Goal: Task Accomplishment & Management: Manage account settings

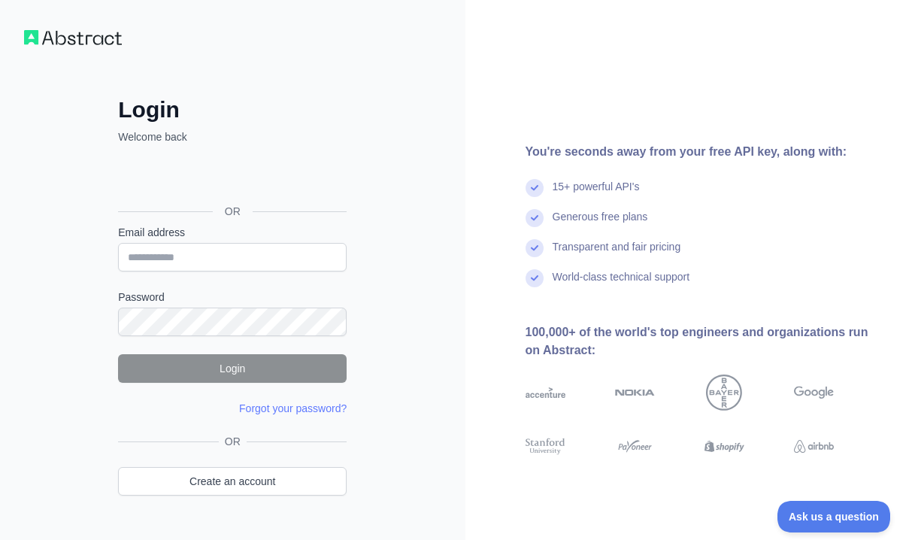
type input "**********"
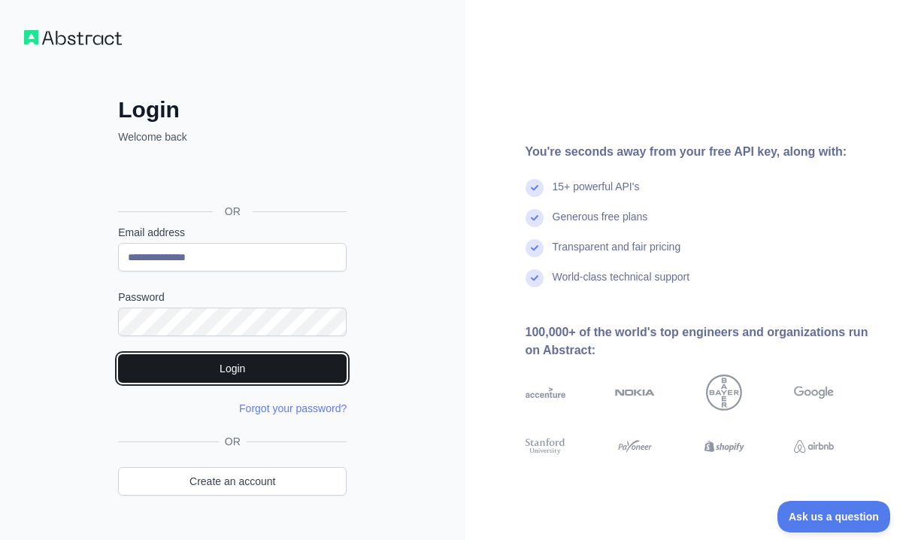
click at [210, 371] on button "Login" at bounding box center [232, 368] width 228 height 29
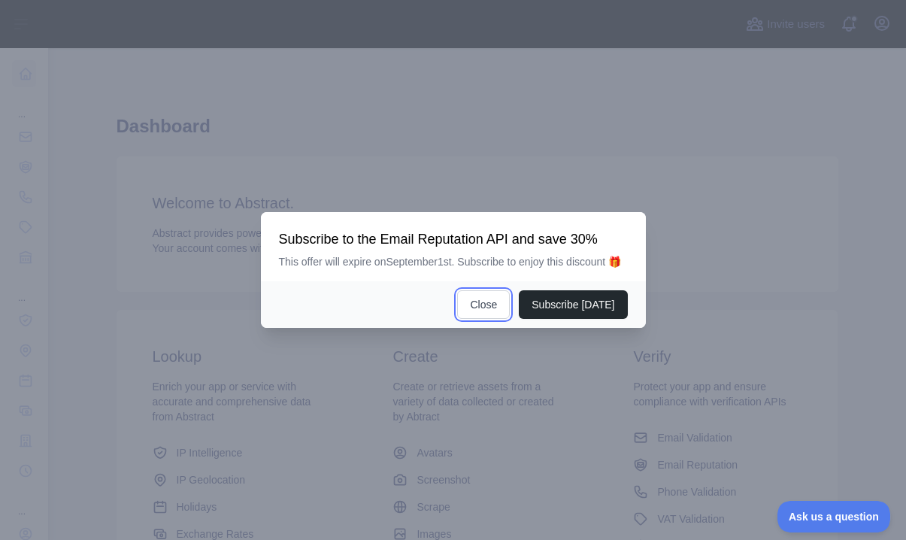
click at [483, 319] on button "Close" at bounding box center [483, 304] width 53 height 29
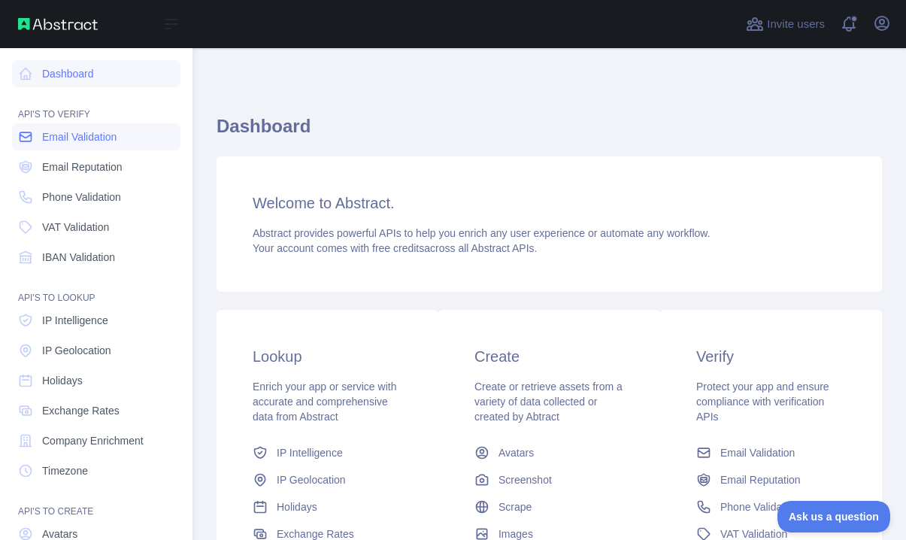
click at [95, 135] on span "Email Validation" at bounding box center [79, 136] width 74 height 15
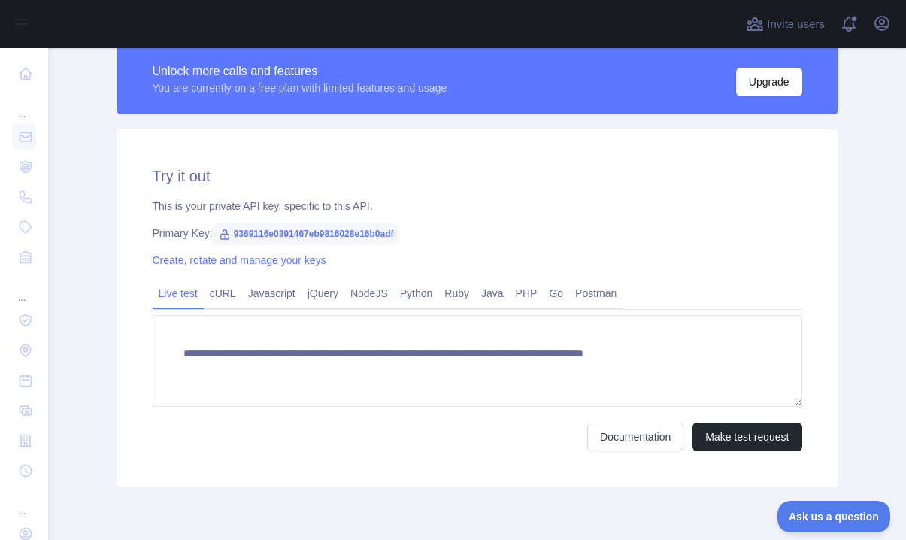
scroll to position [562, 0]
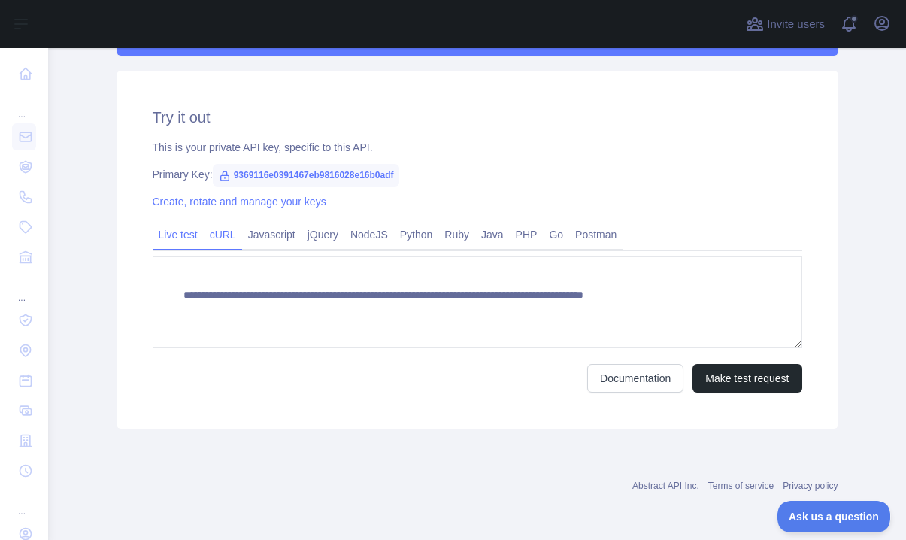
click at [225, 235] on link "cURL" at bounding box center [223, 234] width 38 height 24
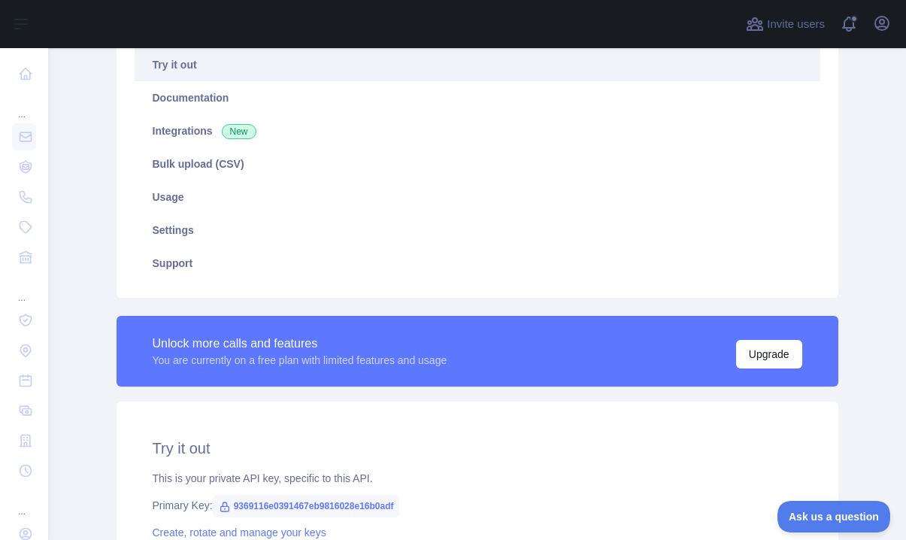
scroll to position [0, 0]
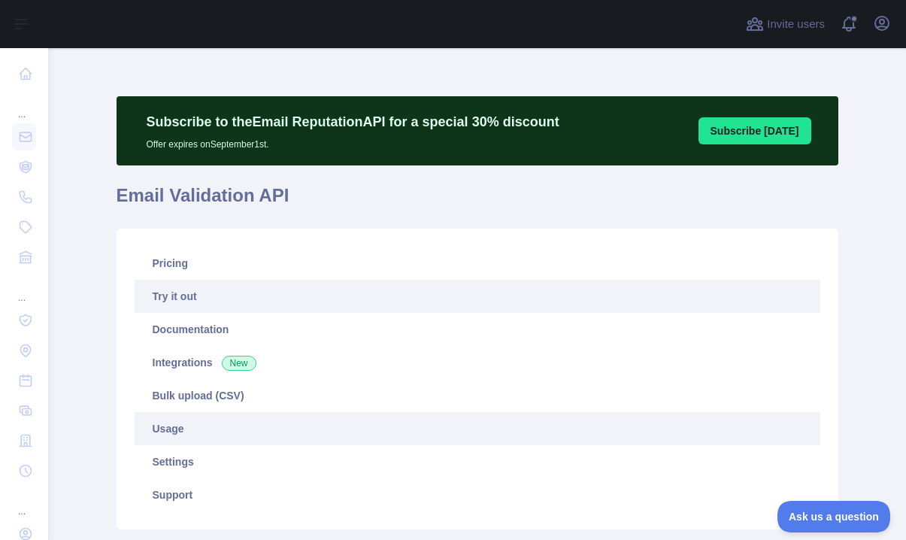
click at [195, 428] on link "Usage" at bounding box center [477, 428] width 685 height 33
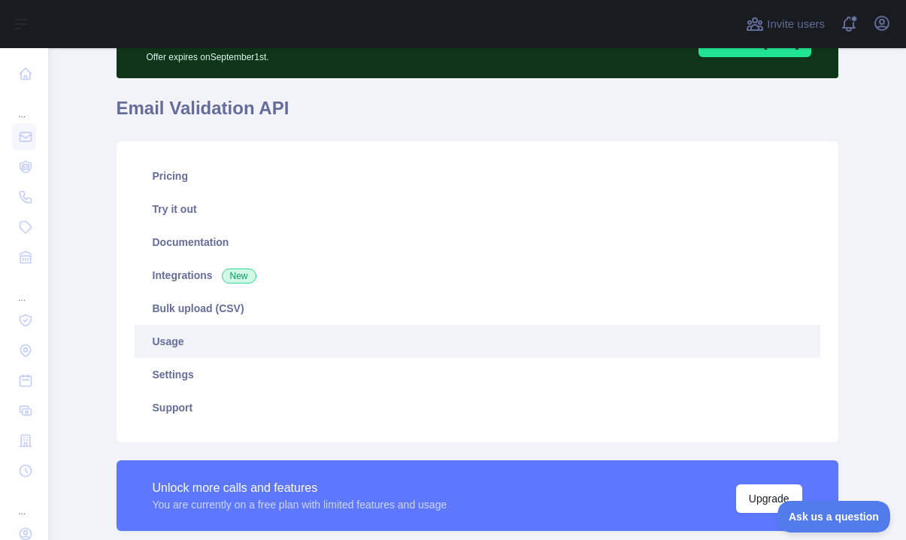
scroll to position [50, 0]
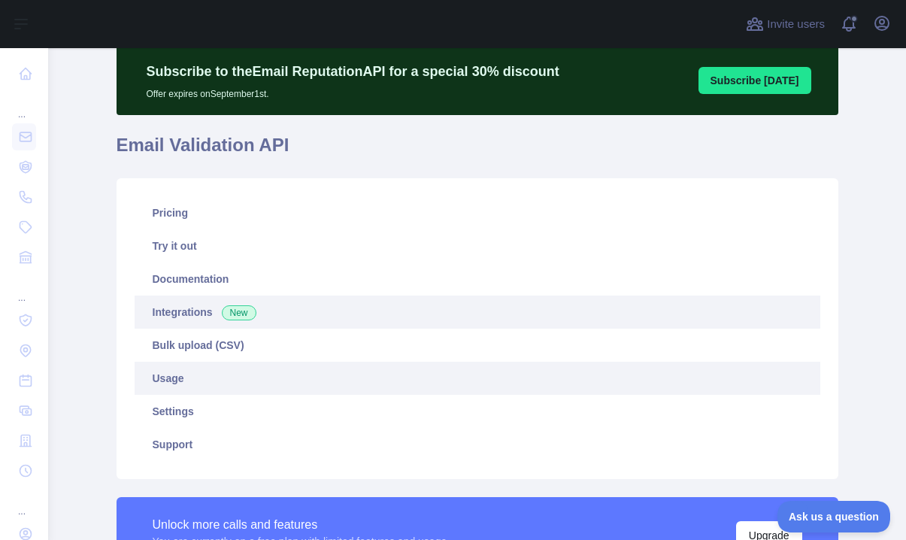
click at [192, 316] on link "Integrations New" at bounding box center [477, 311] width 685 height 33
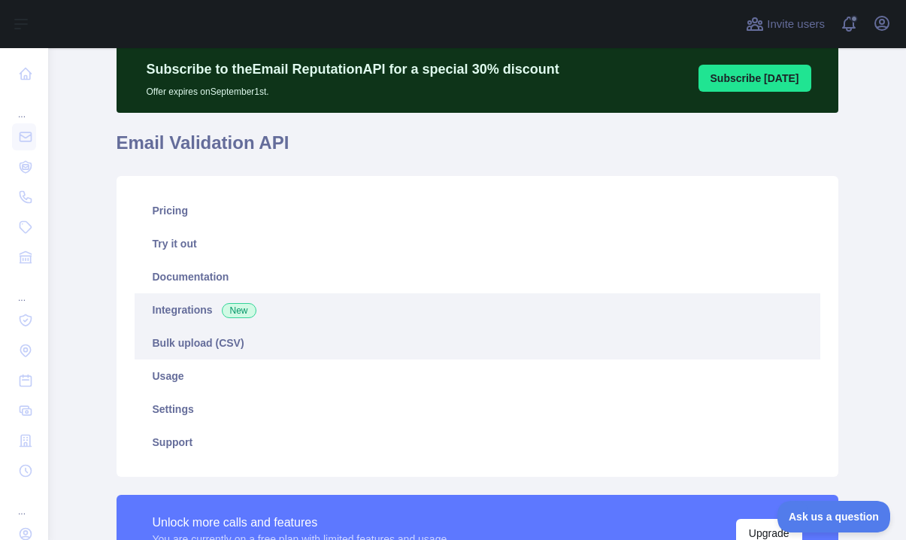
scroll to position [44, 0]
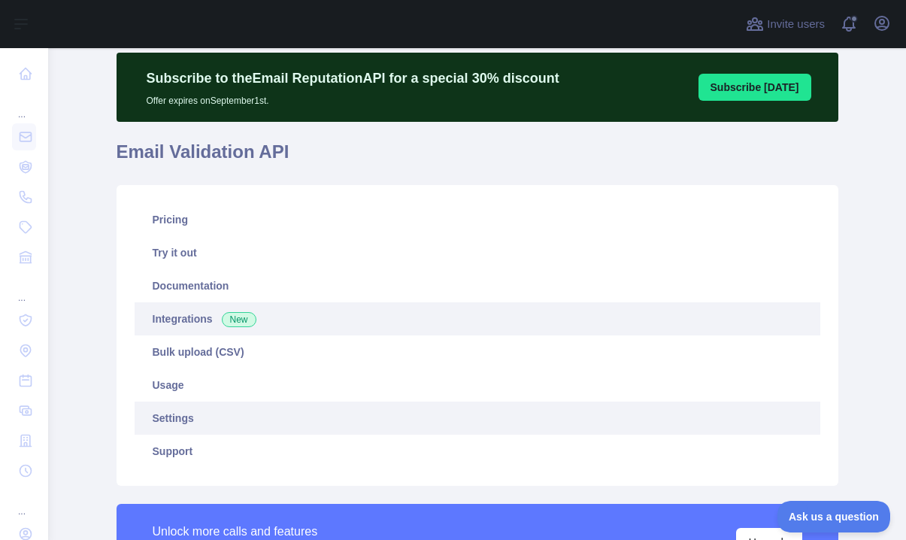
click at [182, 419] on link "Settings" at bounding box center [477, 417] width 685 height 33
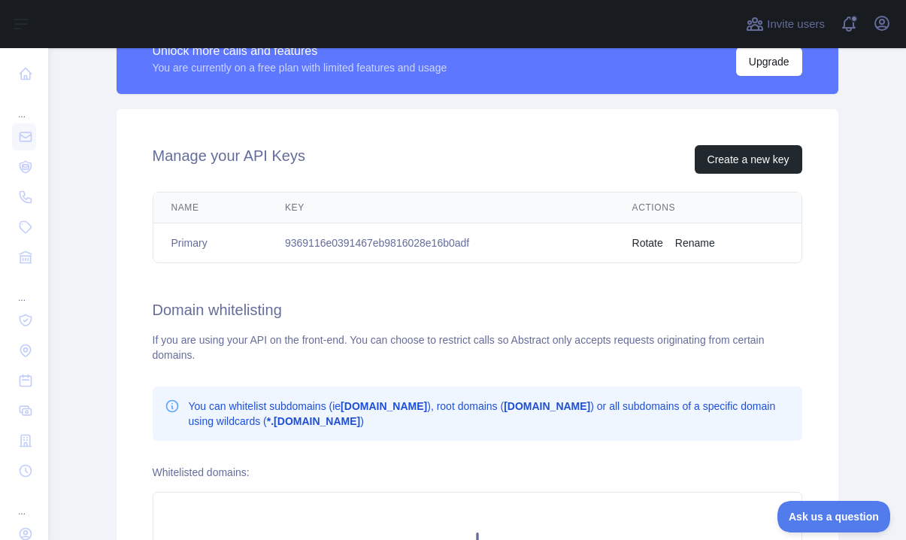
scroll to position [502, 0]
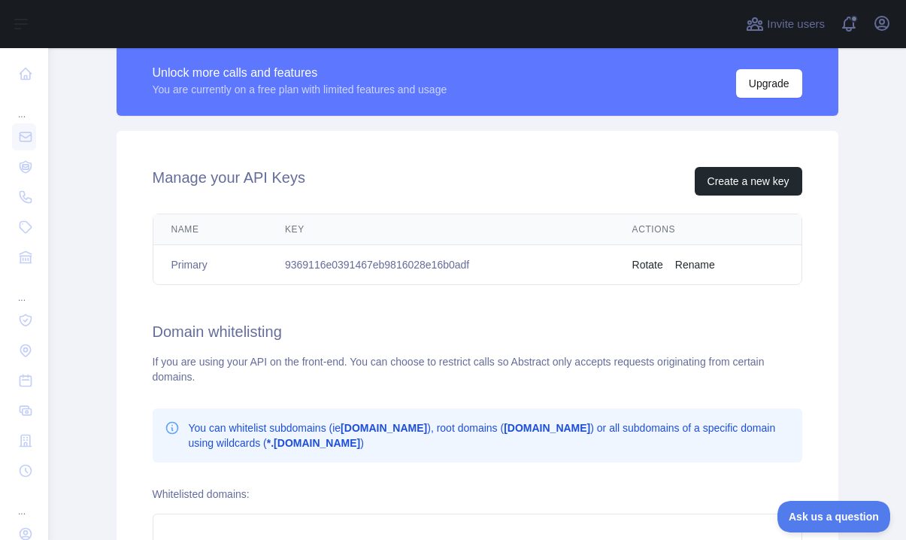
click at [363, 265] on td "9369116e0391467eb9816028e16b0adf" at bounding box center [440, 265] width 347 height 40
copy td "9369116e0391467eb9816028e16b0adf"
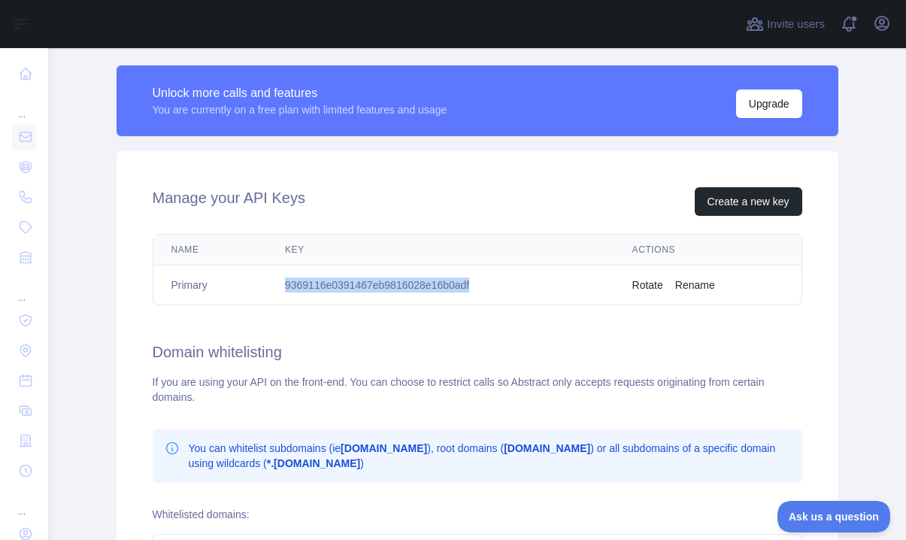
scroll to position [476, 0]
